Goal: Information Seeking & Learning: Learn about a topic

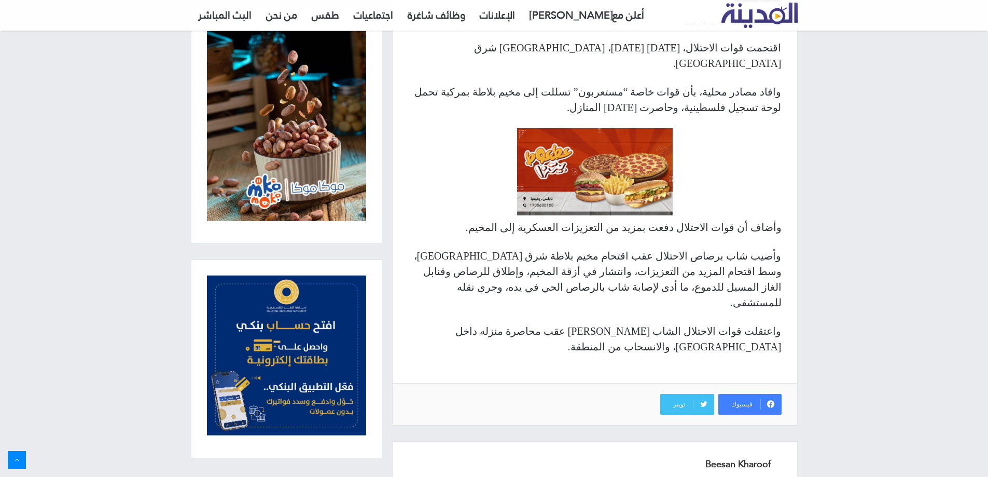
scroll to position [436, 0]
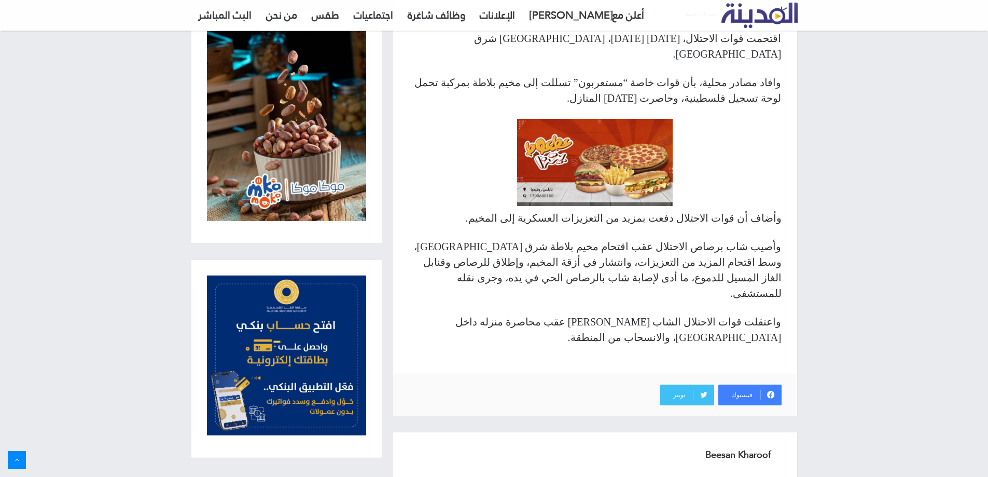
click at [645, 239] on p "وأصيب شاب برصاص الاحتلال عقب اقتحام مخيم بلاطة شرق [GEOGRAPHIC_DATA]، وسط اقتحا…" at bounding box center [595, 270] width 374 height 62
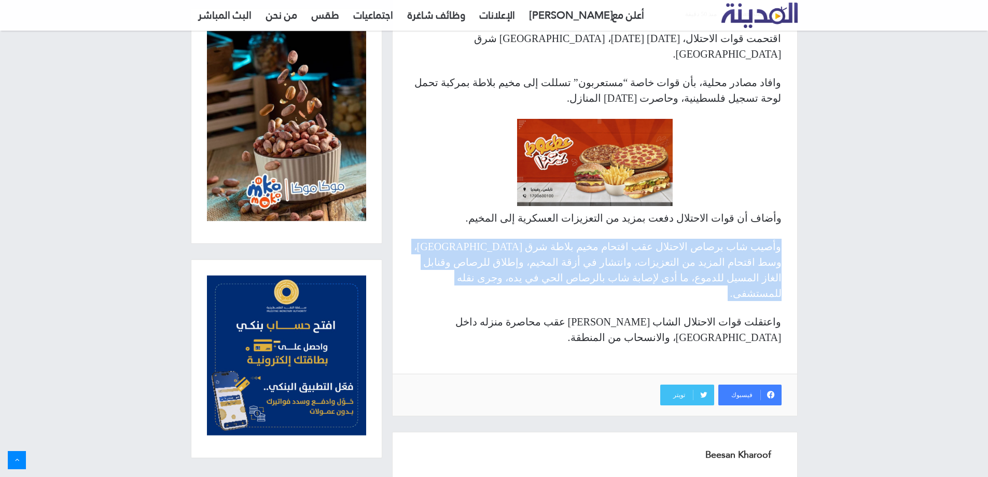
click at [645, 239] on p "وأصيب شاب برصاص الاحتلال عقب اقتحام مخيم بلاطة شرق [GEOGRAPHIC_DATA]، وسط اقتحا…" at bounding box center [595, 270] width 374 height 62
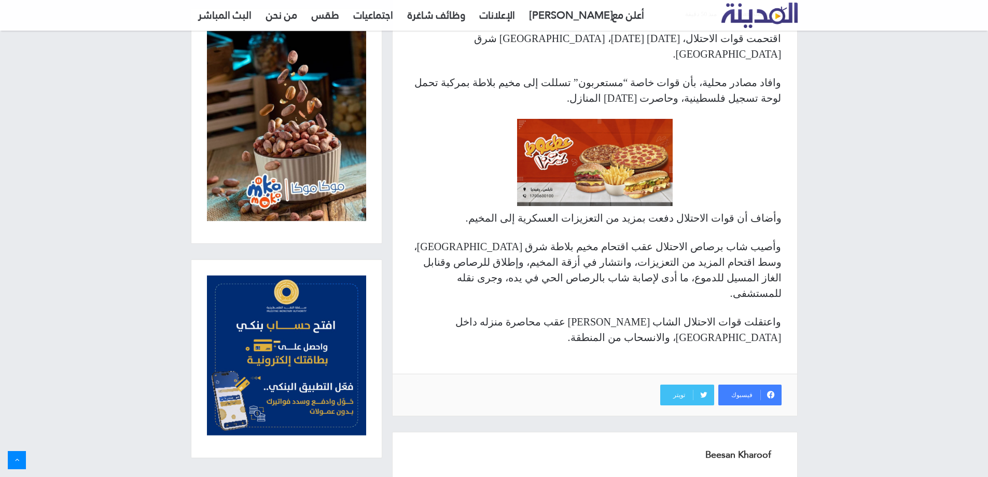
click at [621, 268] on p "وأصيب شاب برصاص الاحتلال عقب اقتحام مخيم بلاطة شرق [GEOGRAPHIC_DATA]، وسط اقتحا…" at bounding box center [595, 270] width 374 height 62
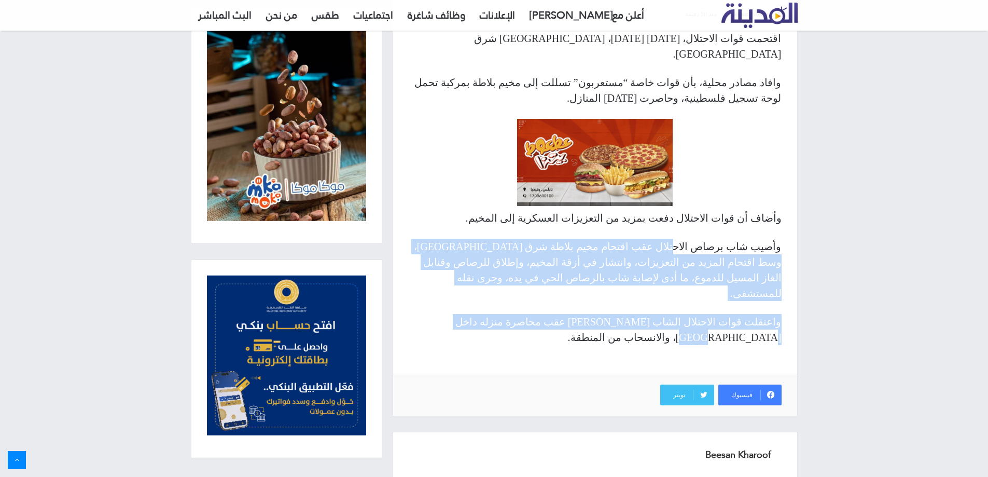
drag, startPoint x: 671, startPoint y: 226, endPoint x: 517, endPoint y: 273, distance: 160.5
click at [517, 273] on div "اقتحمت قوات الاحتلال، [DATE] [DATE]، [GEOGRAPHIC_DATA] شرق [GEOGRAPHIC_DATA]. و…" at bounding box center [595, 202] width 405 height 343
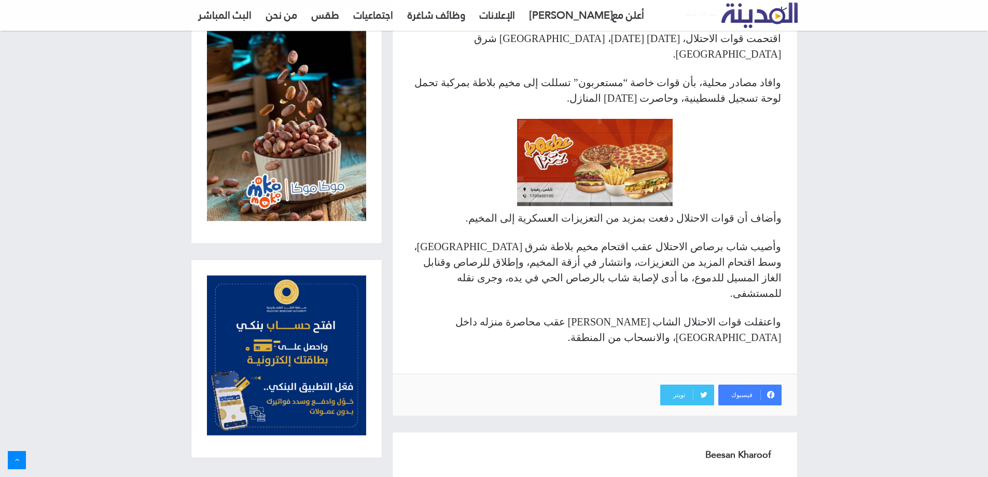
click at [517, 273] on div "اقتحمت قوات الاحتلال، [DATE] [DATE]، [GEOGRAPHIC_DATA] شرق [GEOGRAPHIC_DATA]. و…" at bounding box center [595, 202] width 405 height 343
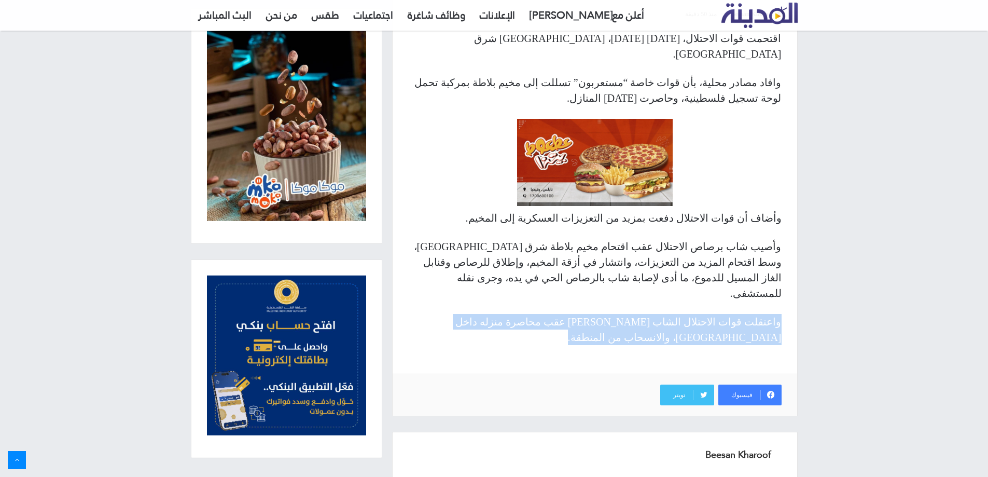
click at [517, 273] on div "اقتحمت قوات الاحتلال، [DATE] [DATE]، [GEOGRAPHIC_DATA] شرق [GEOGRAPHIC_DATA]. و…" at bounding box center [595, 202] width 405 height 343
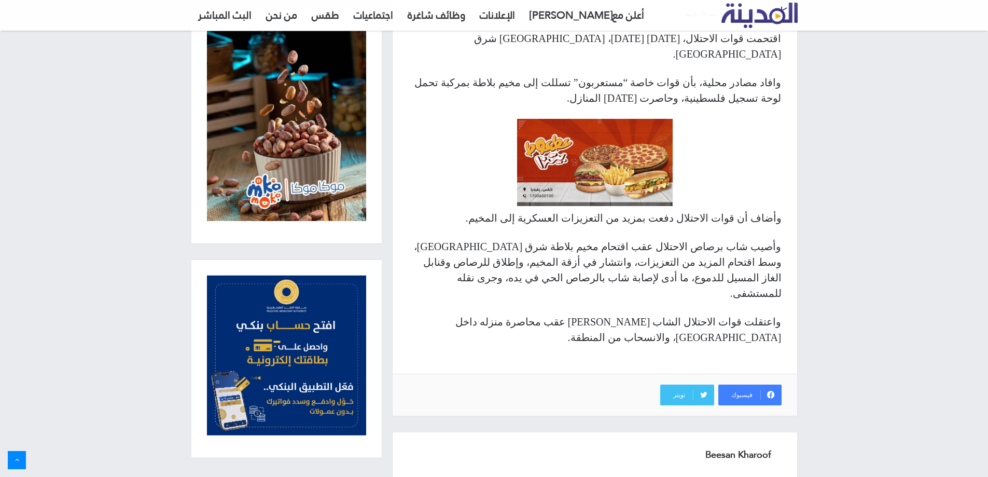
click at [545, 314] on p "واعتقلت قوات الاحتلال الشاب [PERSON_NAME] عقب محاصرة منزله داخل [GEOGRAPHIC_DAT…" at bounding box center [595, 329] width 374 height 31
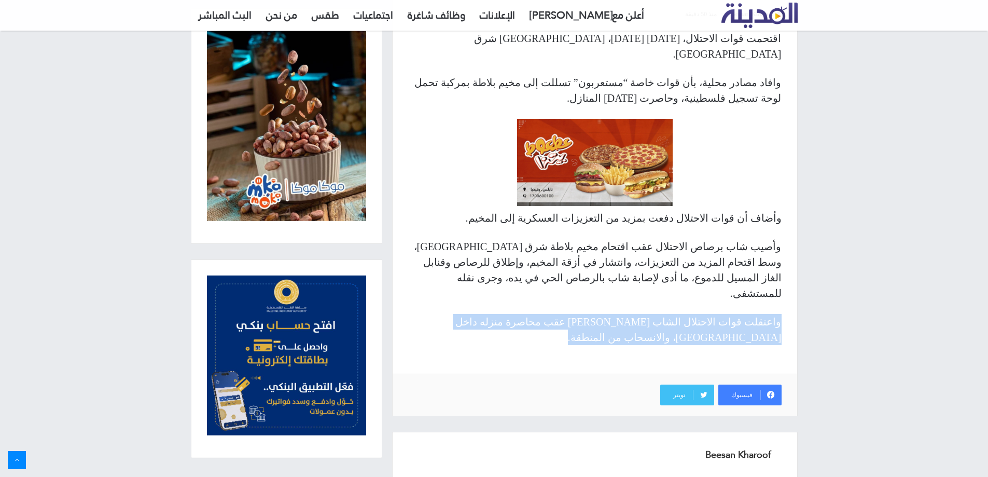
click at [545, 314] on p "واعتقلت قوات الاحتلال الشاب [PERSON_NAME] عقب محاصرة منزله داخل [GEOGRAPHIC_DAT…" at bounding box center [595, 329] width 374 height 31
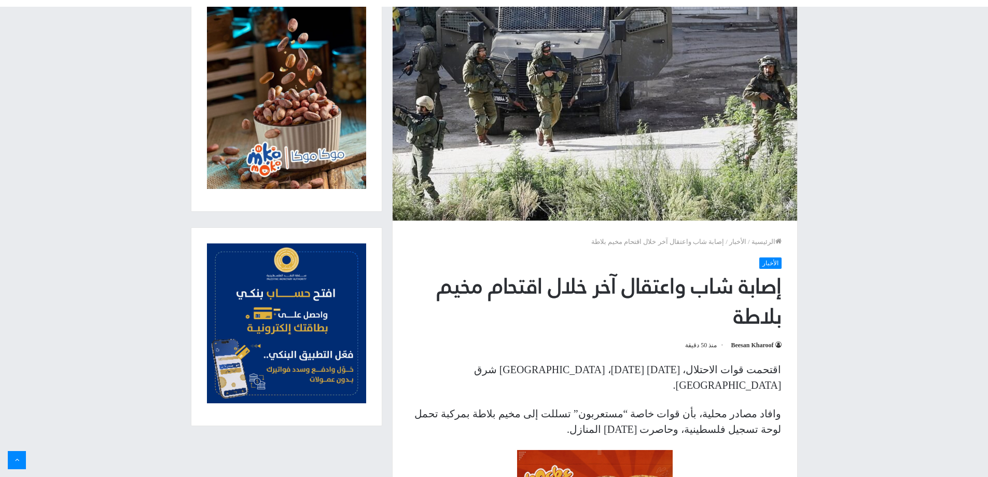
scroll to position [0, 0]
